Goal: Find specific page/section

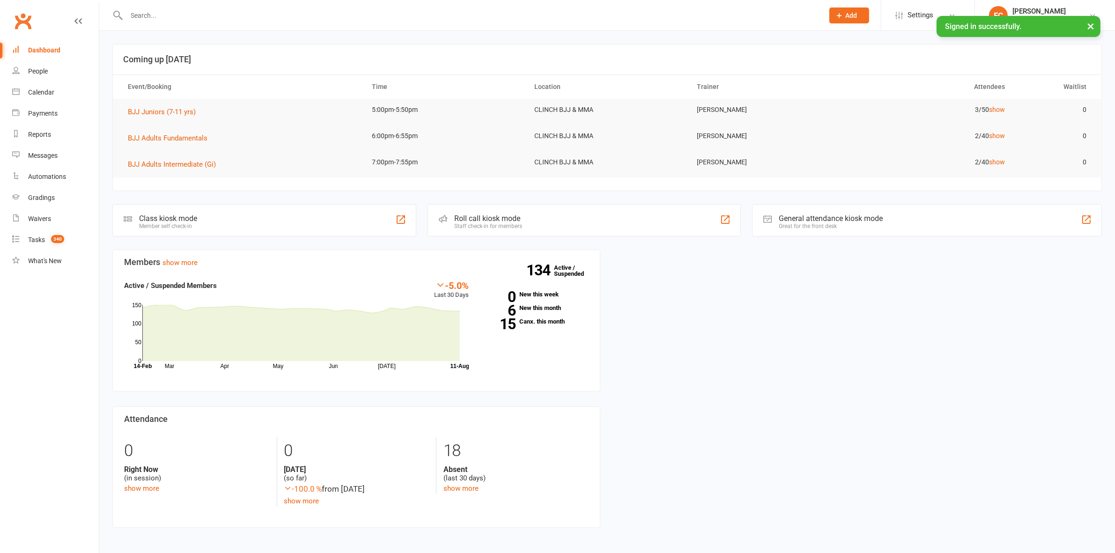
click at [266, 15] on input "text" at bounding box center [470, 15] width 693 height 13
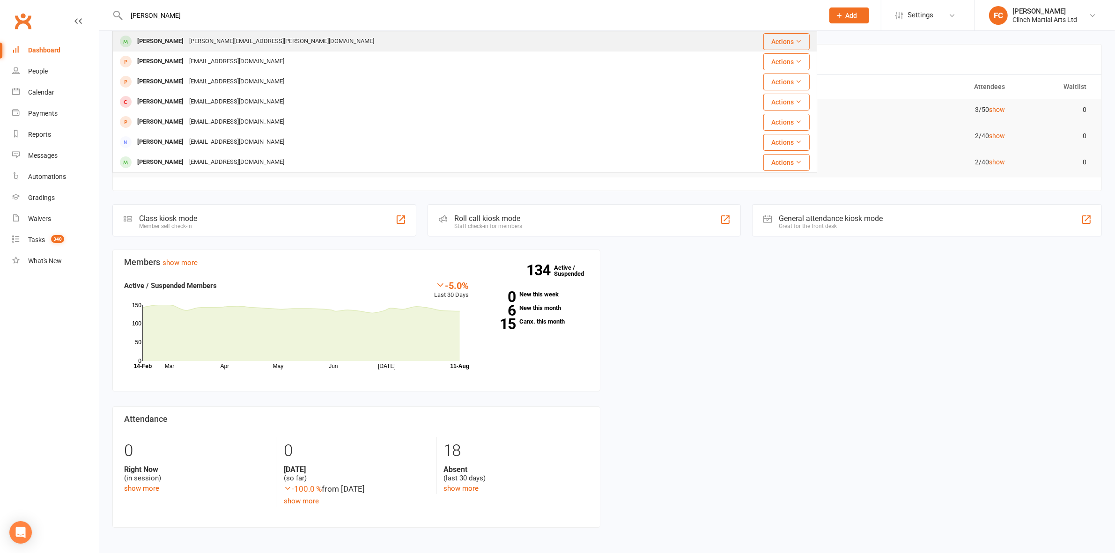
type input "[PERSON_NAME]"
click at [188, 45] on div "[PERSON_NAME][EMAIL_ADDRESS][PERSON_NAME][DOMAIN_NAME]" at bounding box center [281, 42] width 191 height 14
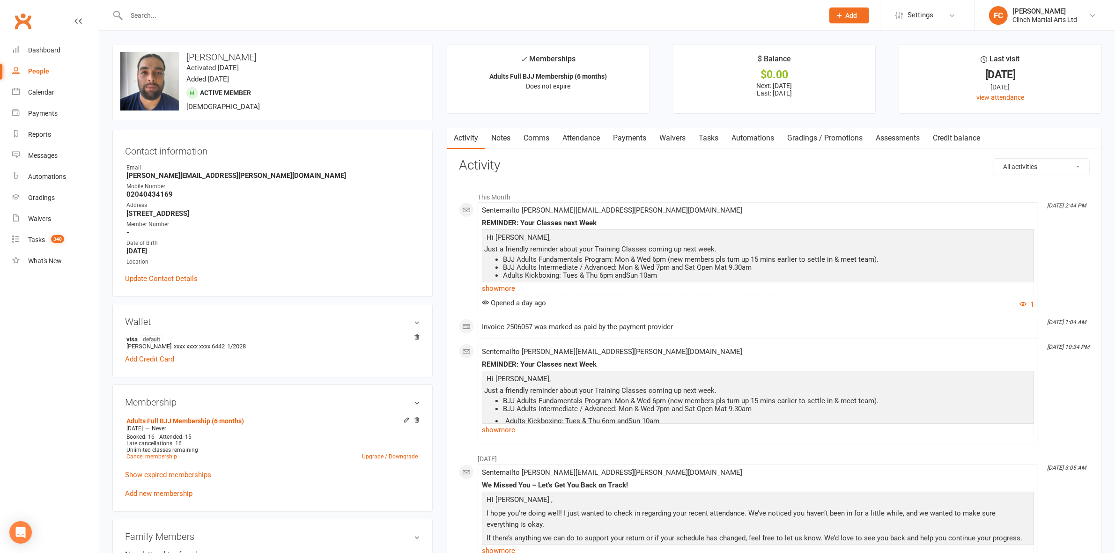
click at [668, 140] on link "Waivers" at bounding box center [672, 138] width 39 height 22
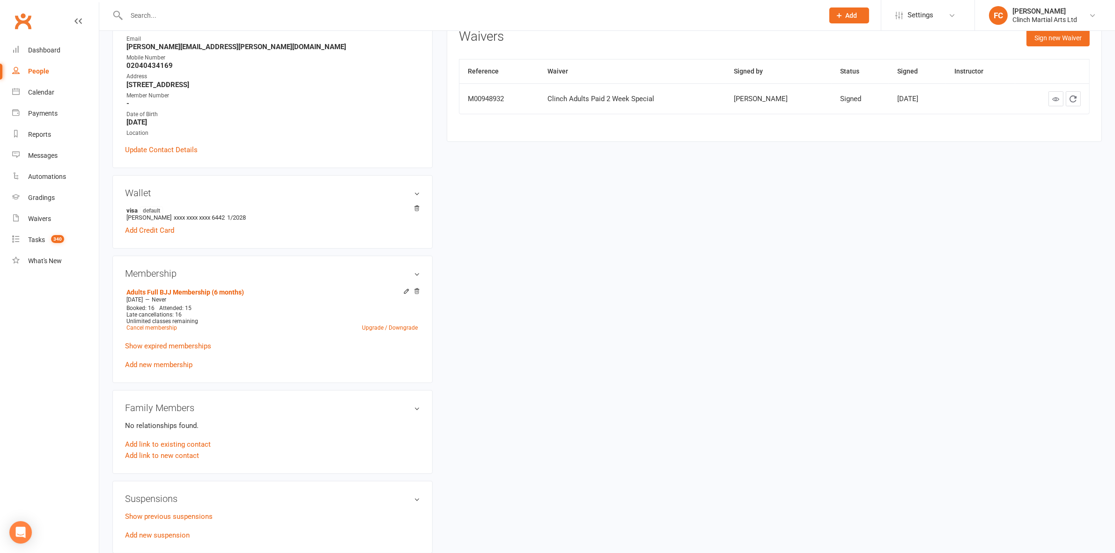
scroll to position [59, 0]
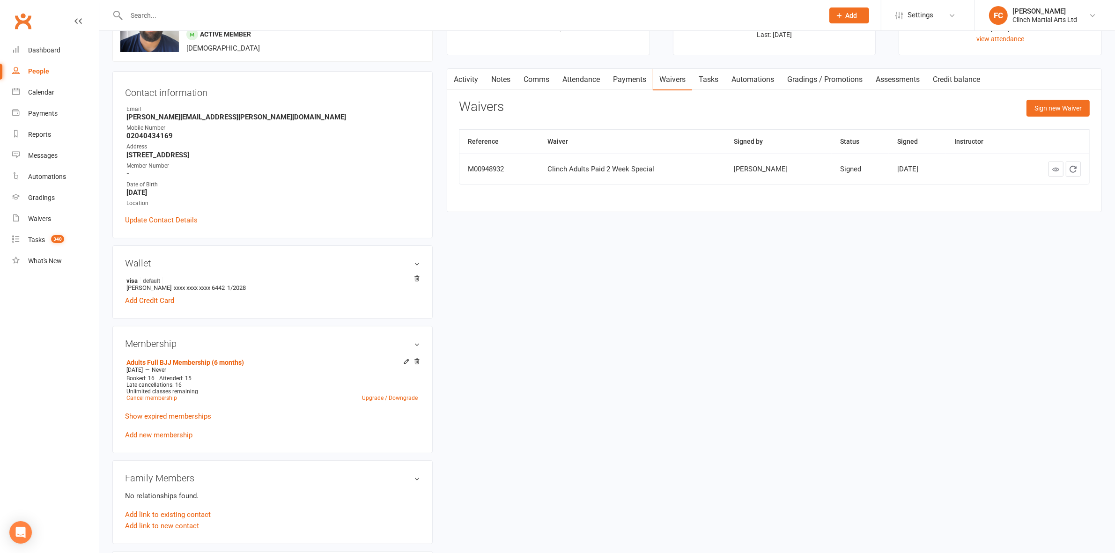
click at [634, 75] on link "Payments" at bounding box center [629, 80] width 46 height 22
